Goal: Task Accomplishment & Management: Manage account settings

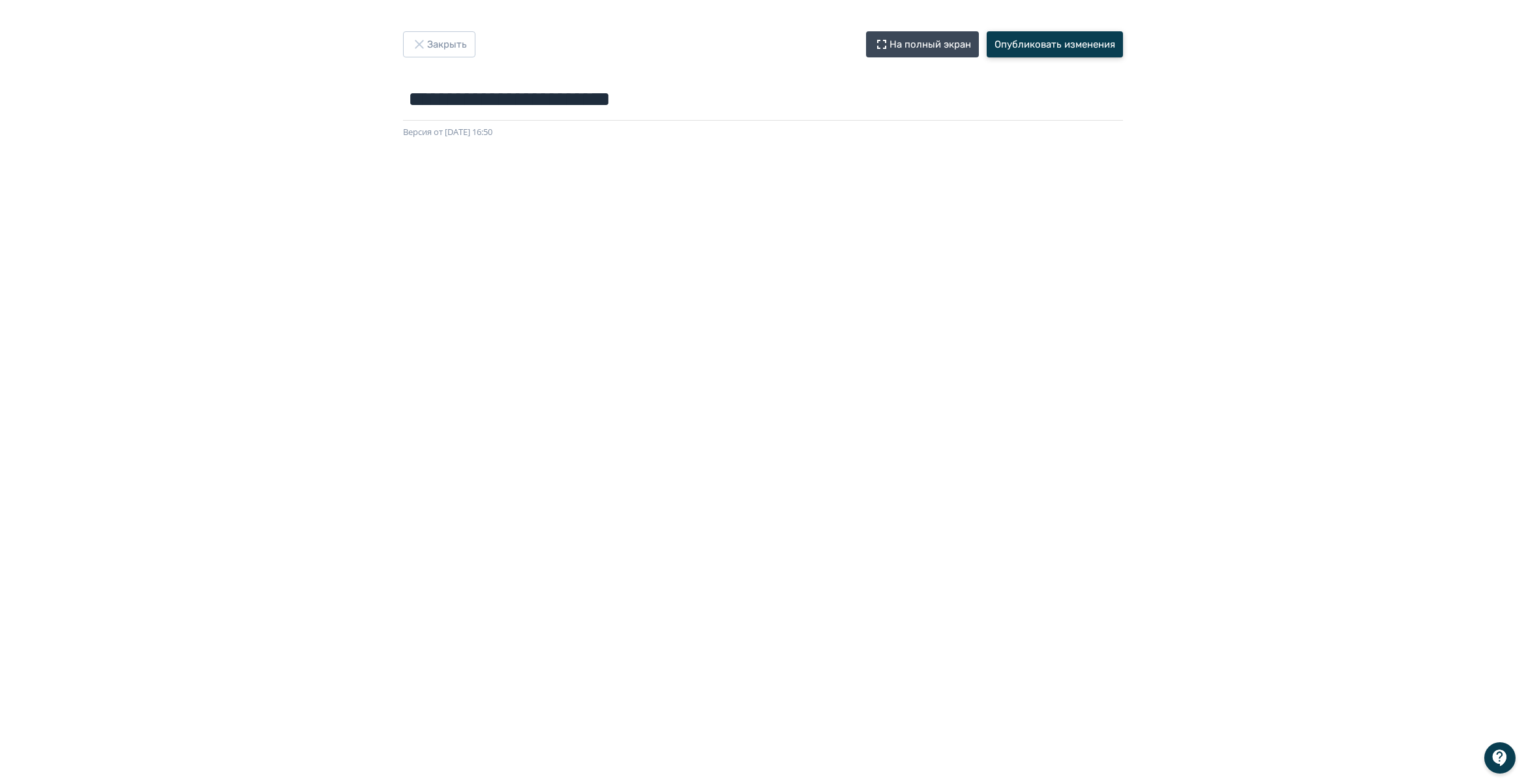
click at [1085, 44] on button "Опубликовать изменения" at bounding box center [1055, 44] width 136 height 26
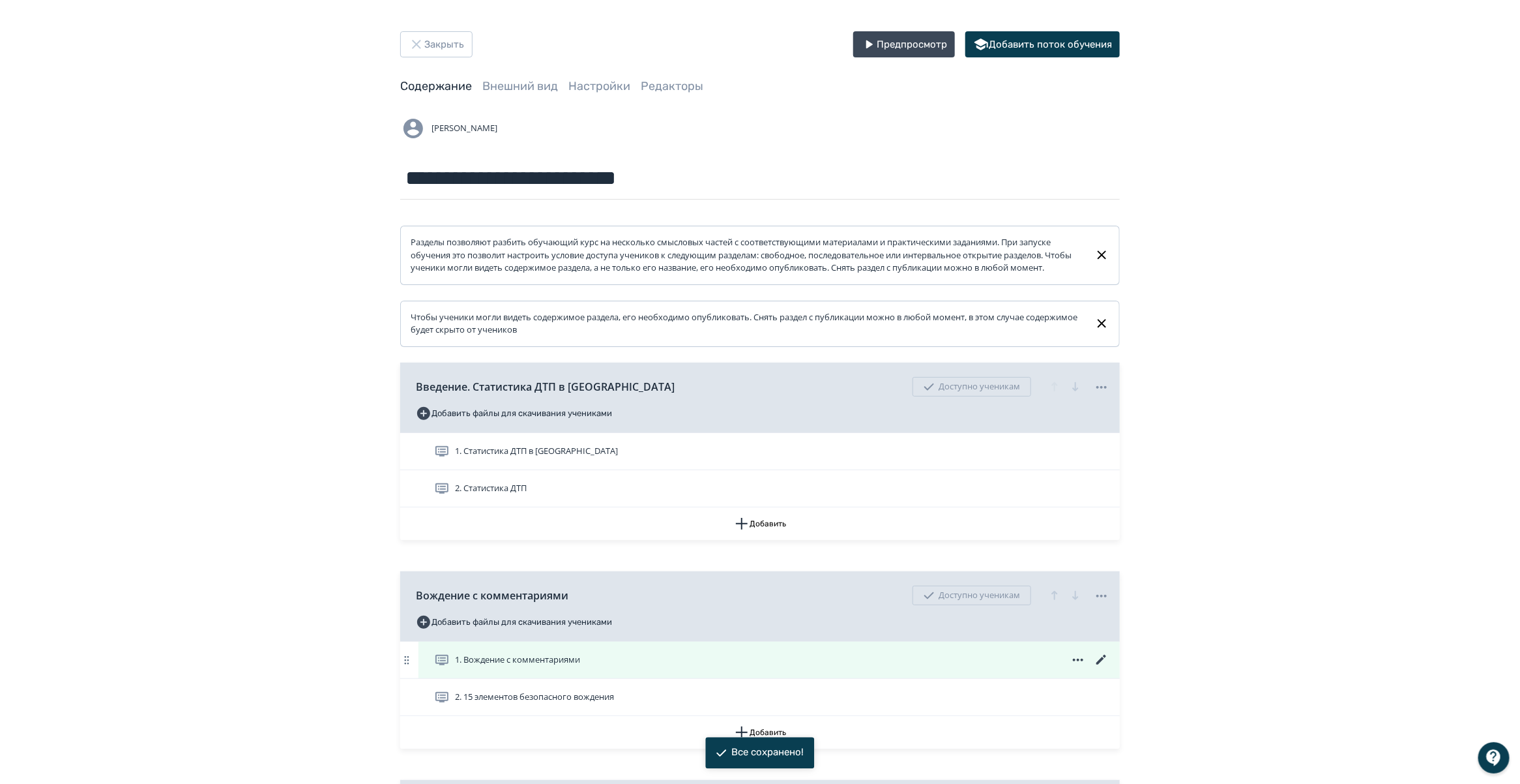
click at [1099, 668] on icon at bounding box center [1101, 659] width 15 height 15
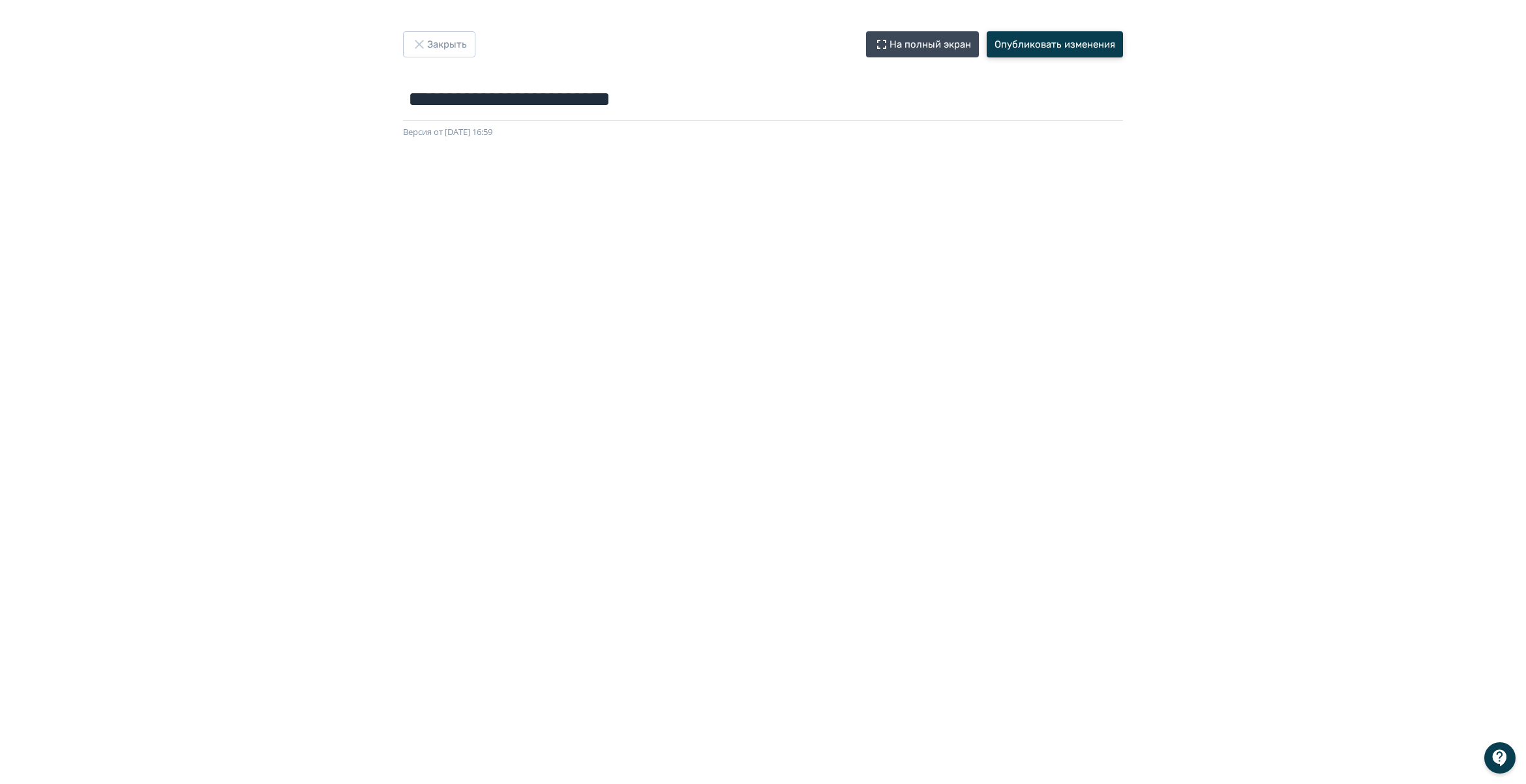
click at [1029, 41] on button "Опубликовать изменения" at bounding box center [1055, 44] width 136 height 26
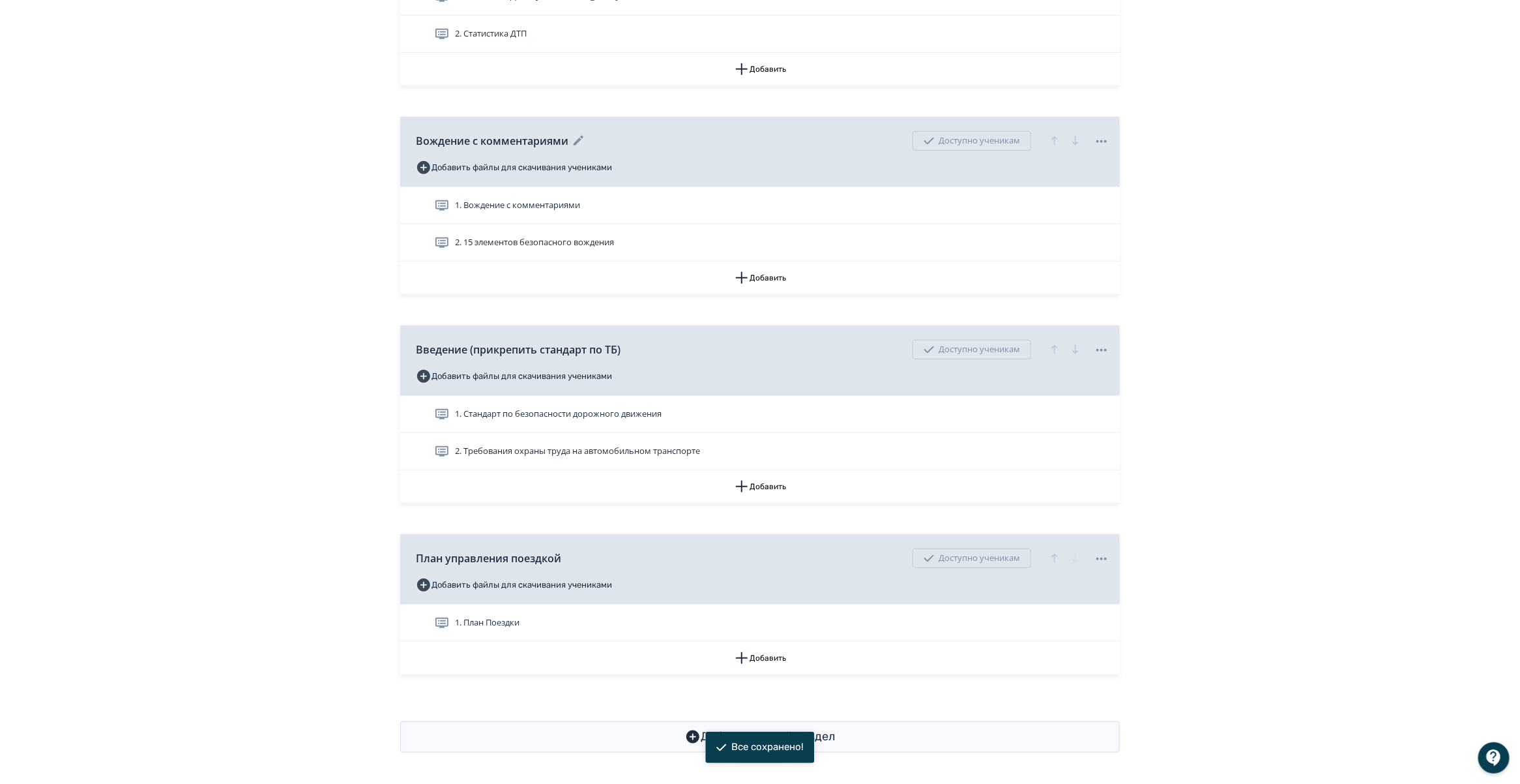
scroll to position [468, 0]
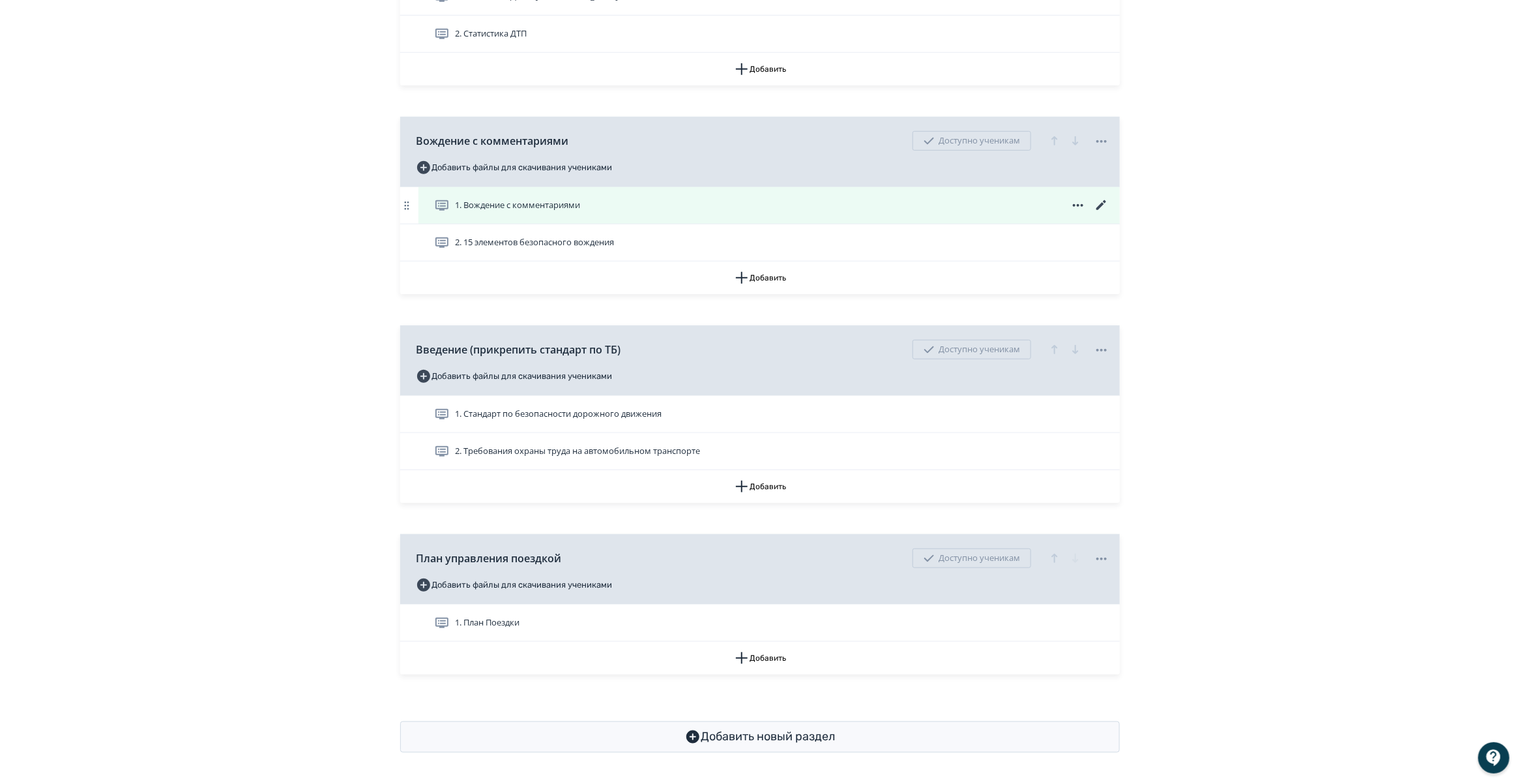
click at [1096, 201] on icon at bounding box center [1101, 205] width 15 height 15
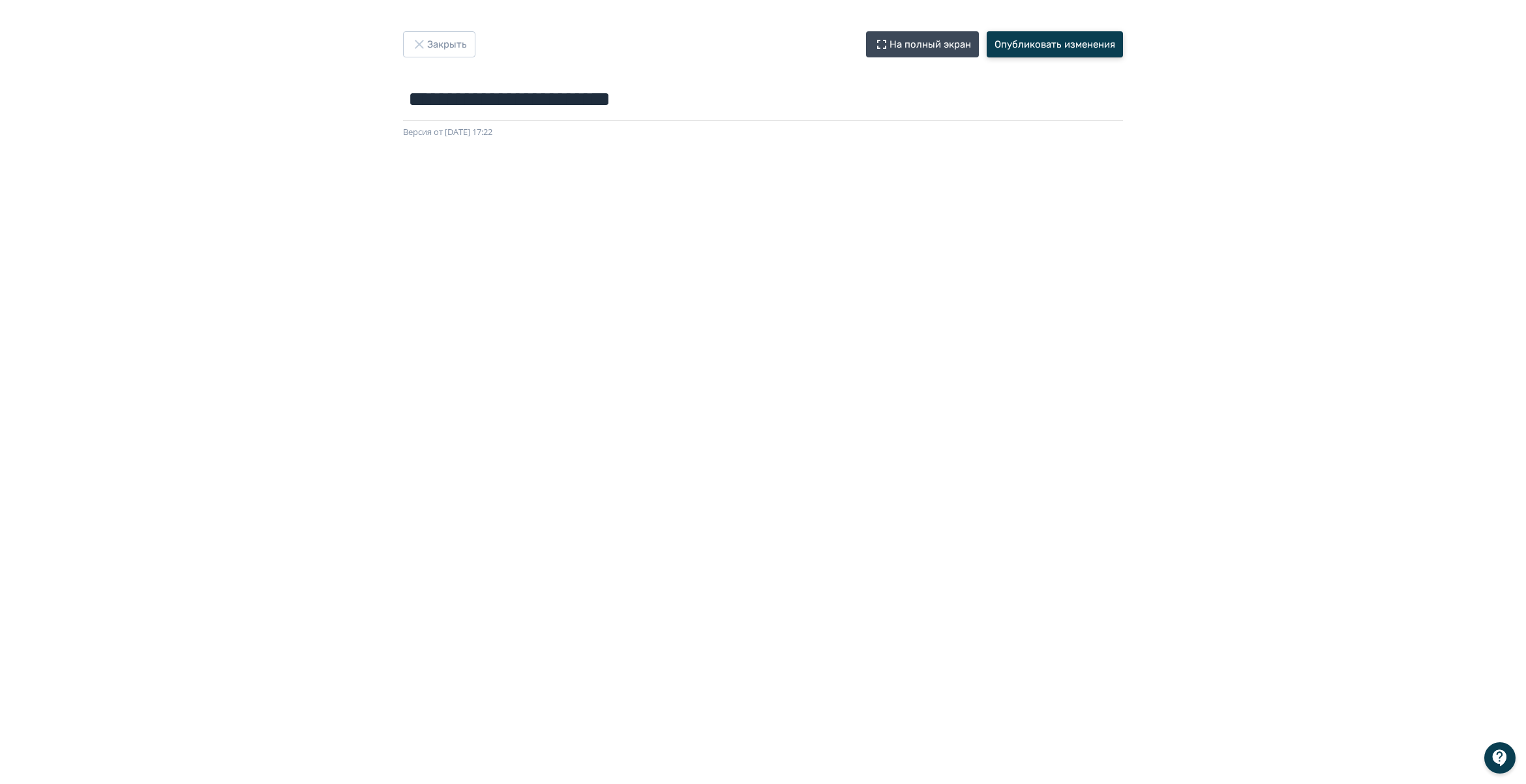
click at [1018, 46] on button "Опубликовать изменения" at bounding box center [1055, 44] width 136 height 26
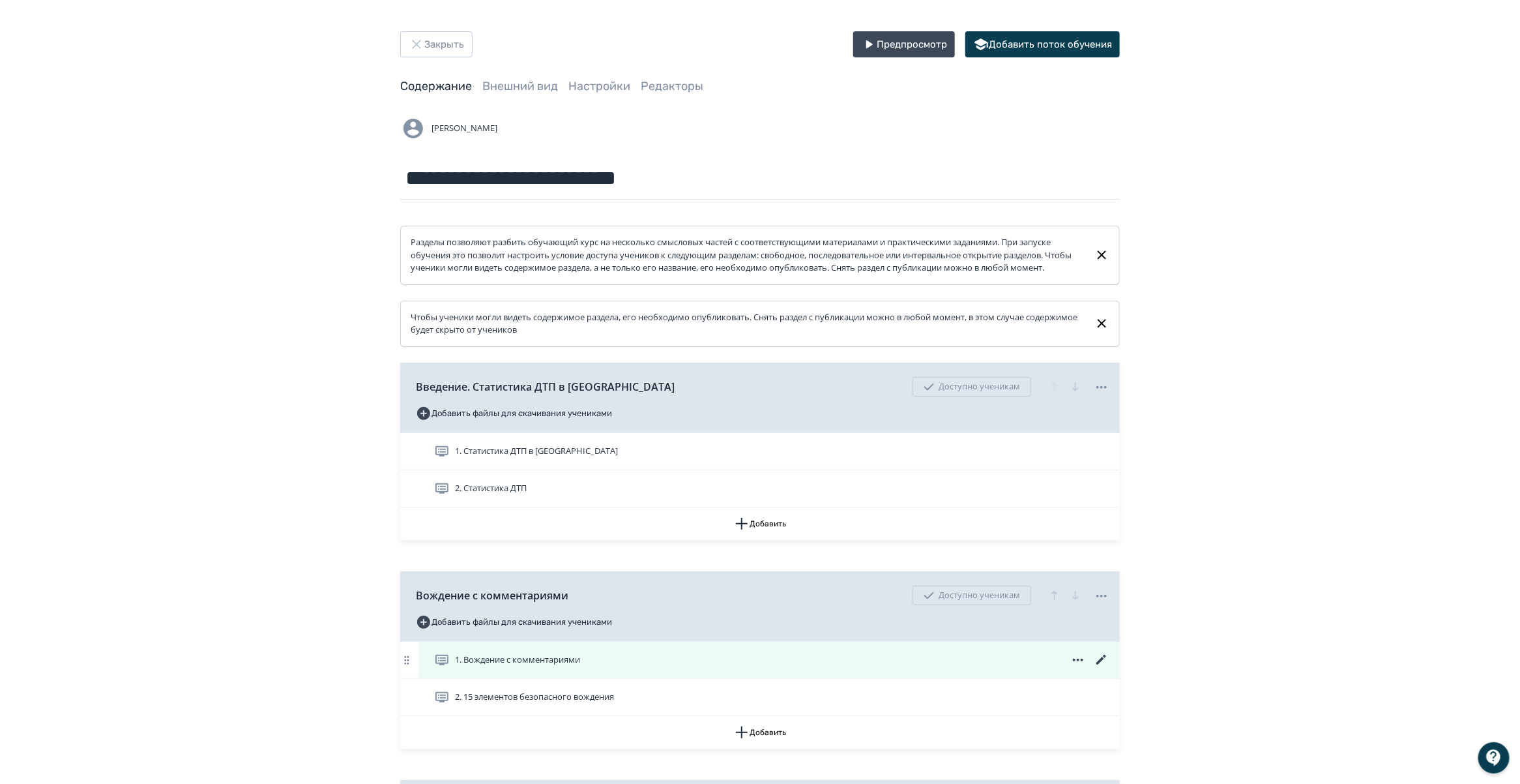
click at [1103, 668] on icon at bounding box center [1101, 659] width 15 height 15
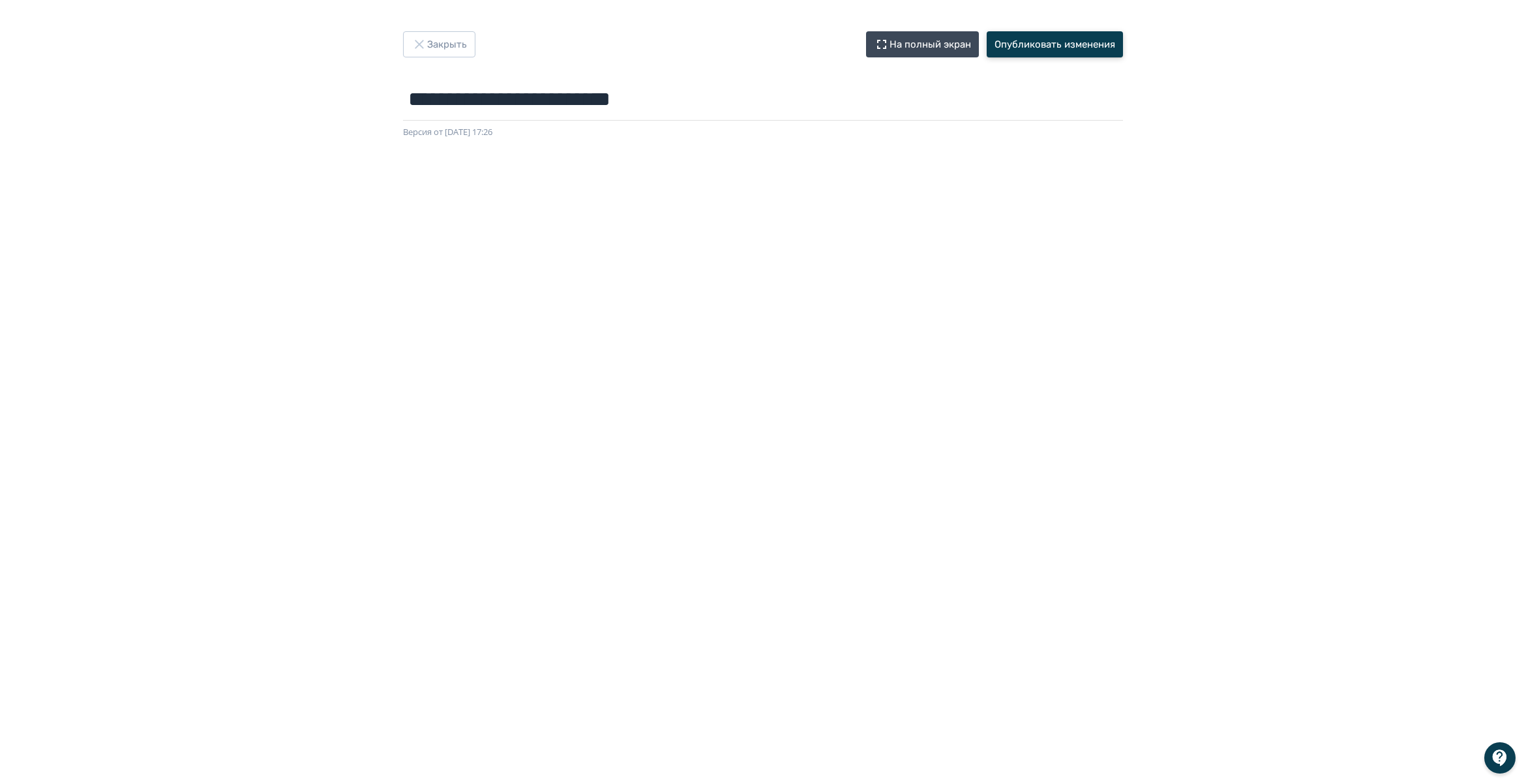
click at [1079, 41] on button "Опубликовать изменения" at bounding box center [1055, 44] width 136 height 26
